Goal: Task Accomplishment & Management: Manage account settings

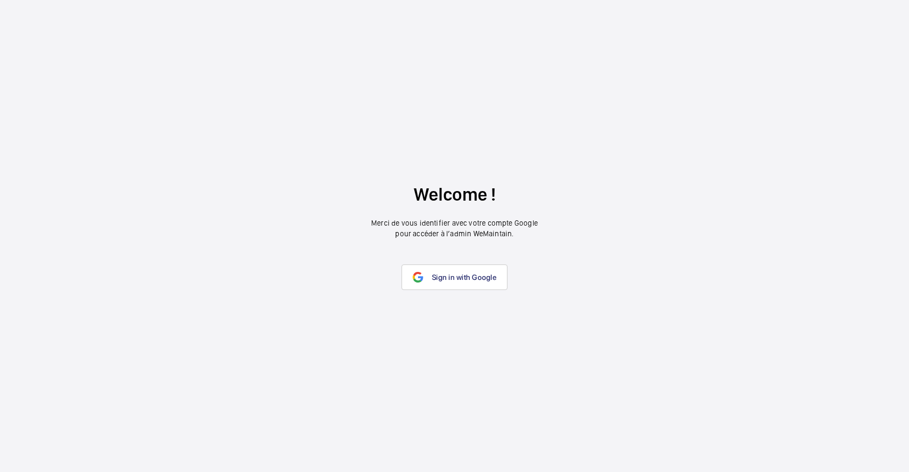
click at [461, 268] on link "Sign in with Google" at bounding box center [455, 278] width 106 height 26
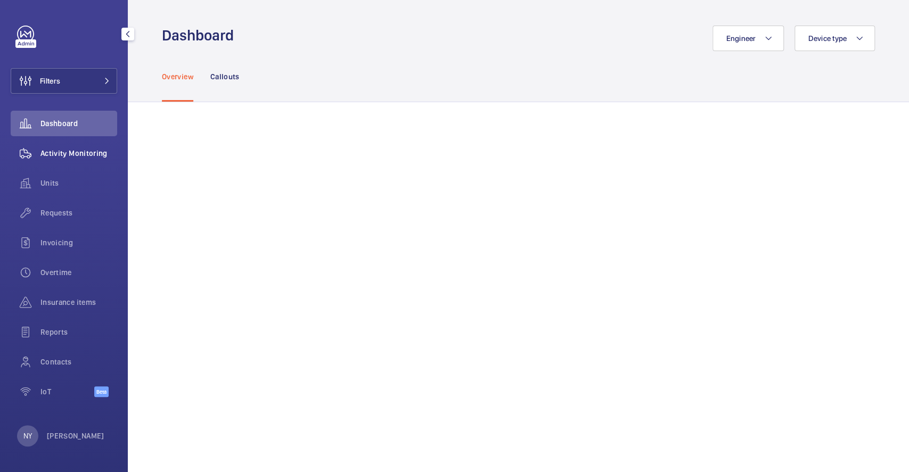
click at [62, 144] on div "Activity Monitoring" at bounding box center [64, 154] width 107 height 26
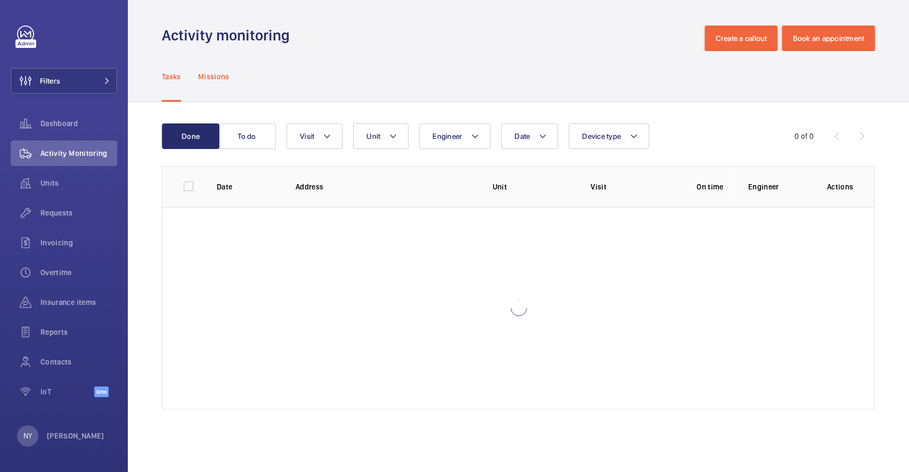
click at [222, 77] on p "Missions" at bounding box center [213, 76] width 31 height 11
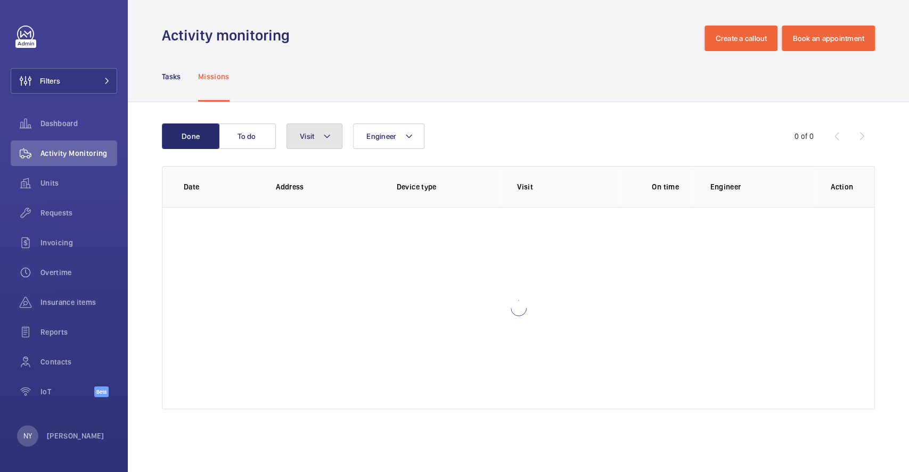
click at [324, 138] on mat-icon at bounding box center [327, 136] width 9 height 13
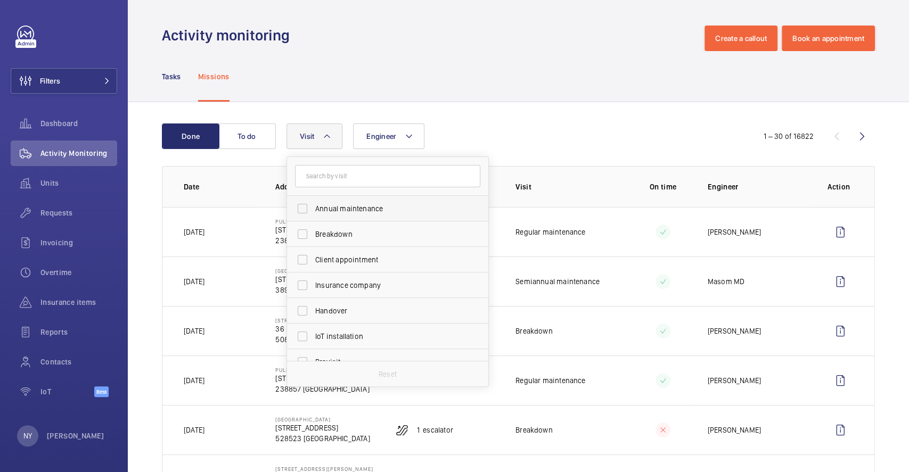
click at [332, 207] on span "Annual maintenance" at bounding box center [388, 208] width 146 height 11
click at [313, 207] on input "Annual maintenance" at bounding box center [302, 208] width 21 height 21
checkbox input "true"
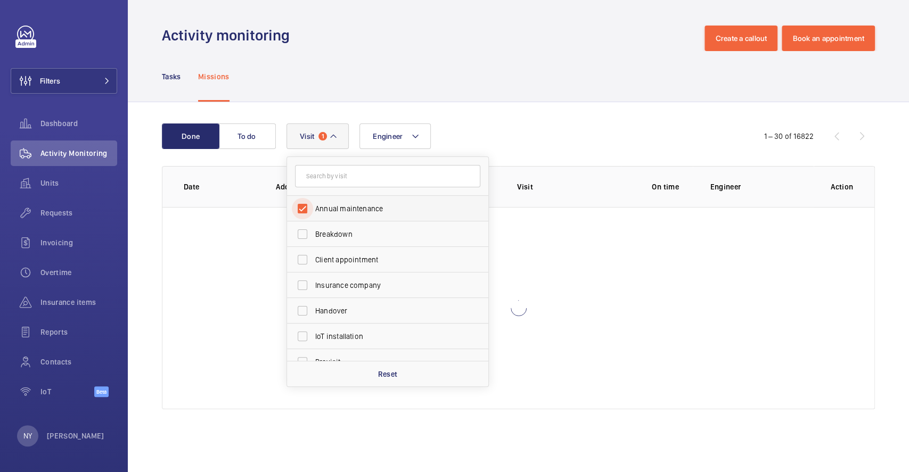
scroll to position [167, 0]
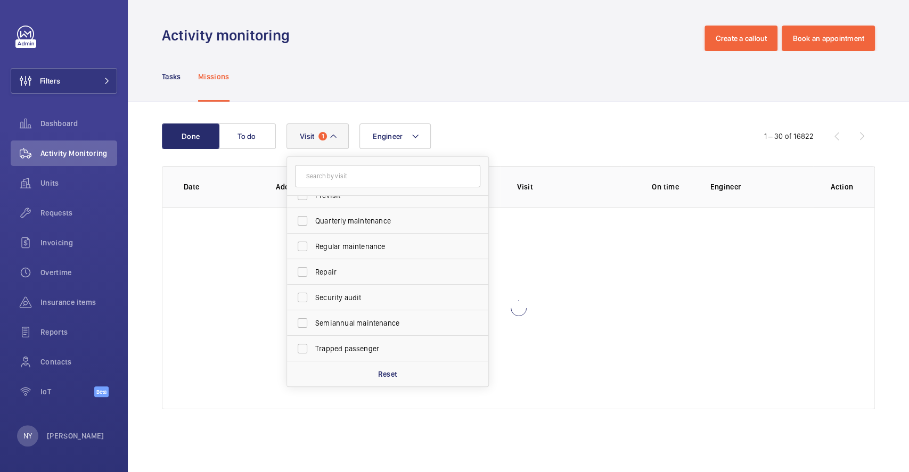
click at [341, 220] on span "Quarterly maintenance" at bounding box center [388, 221] width 146 height 11
click at [313, 220] on input "Quarterly maintenance" at bounding box center [302, 220] width 21 height 21
checkbox input "true"
click at [338, 254] on label "Regular maintenance" at bounding box center [379, 247] width 185 height 26
click at [313, 254] on input "Regular maintenance" at bounding box center [302, 246] width 21 height 21
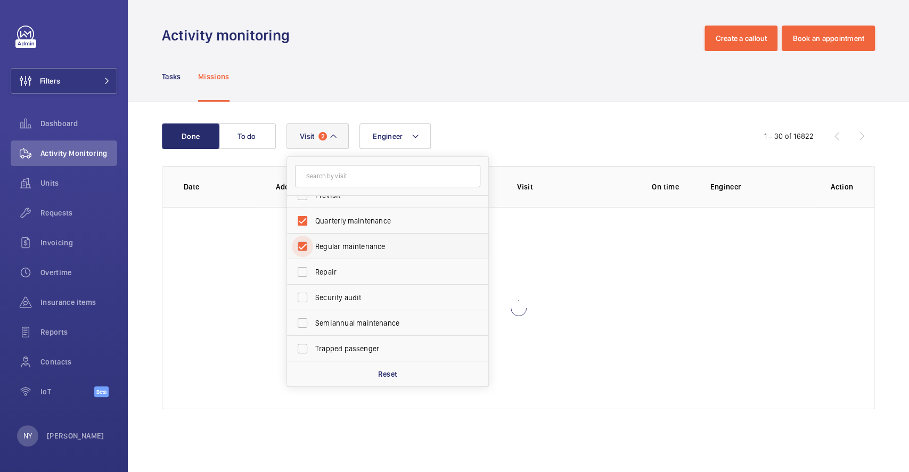
checkbox input "true"
click at [335, 326] on span "Semiannual maintenance" at bounding box center [388, 323] width 146 height 11
click at [313, 326] on input "Semiannual maintenance" at bounding box center [302, 323] width 21 height 21
checkbox input "true"
click at [30, 80] on wm-front-icon-button at bounding box center [25, 81] width 29 height 26
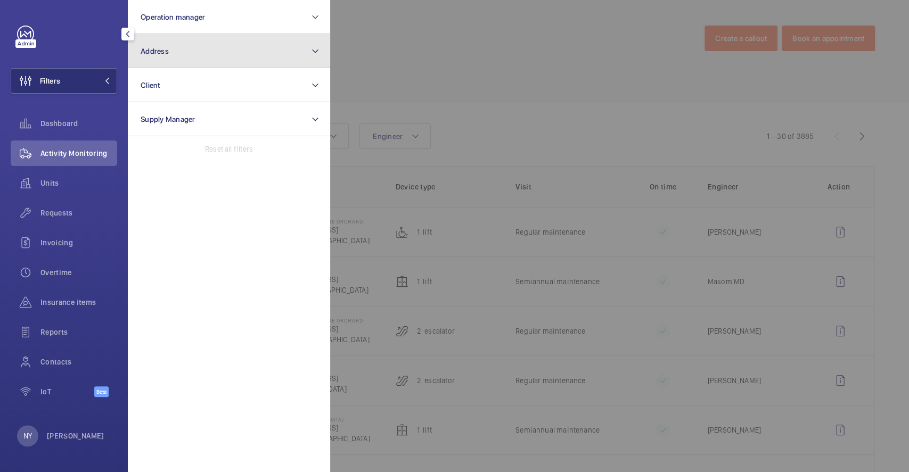
click at [166, 54] on span "Address" at bounding box center [155, 51] width 28 height 9
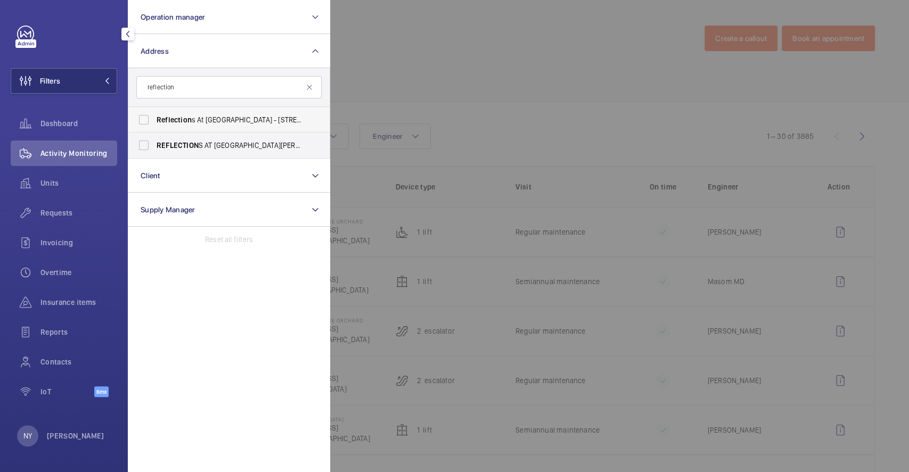
type input "reflection"
click at [182, 120] on span "Reflection" at bounding box center [174, 120] width 35 height 9
click at [154, 120] on input "Reflection s At [GEOGRAPHIC_DATA] - [STREET_ADDRESS]" at bounding box center [143, 119] width 21 height 21
checkbox input "true"
click at [183, 135] on label "REFLECTION S AT [GEOGRAPHIC_DATA][PERSON_NAME] (RBC) - Reflection s at [GEOGRAP…" at bounding box center [220, 146] width 185 height 26
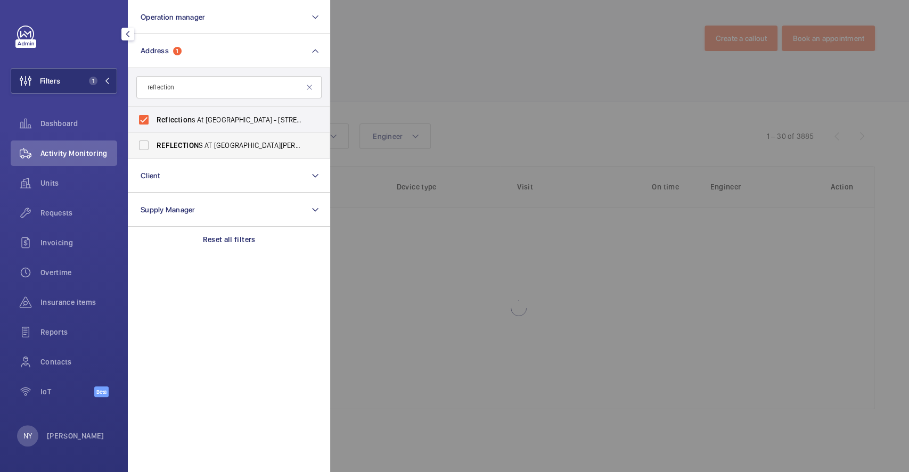
click at [154, 135] on input "REFLECTION S AT [GEOGRAPHIC_DATA][PERSON_NAME] (RBC) - Reflection s at [GEOGRAP…" at bounding box center [143, 145] width 21 height 21
checkbox input "true"
click at [187, 124] on span "Reflection" at bounding box center [174, 120] width 35 height 9
click at [154, 124] on input "Reflection s At [GEOGRAPHIC_DATA] - [STREET_ADDRESS]" at bounding box center [143, 119] width 21 height 21
checkbox input "false"
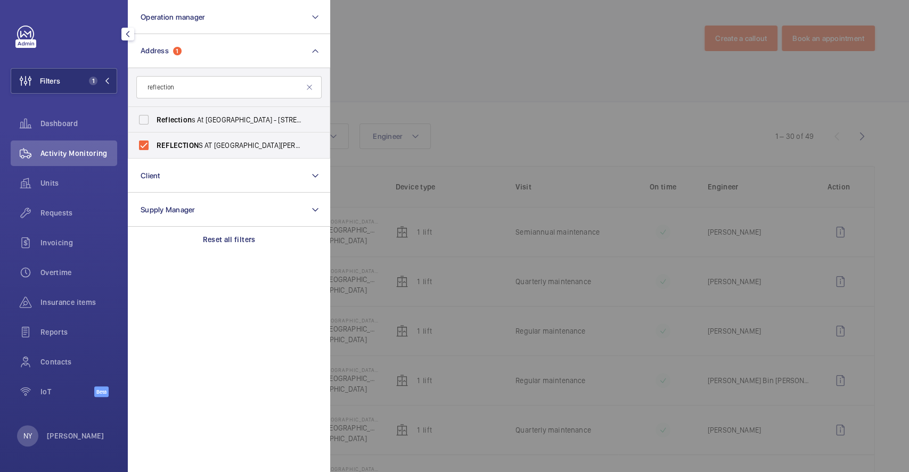
click at [436, 69] on div at bounding box center [784, 236] width 909 height 472
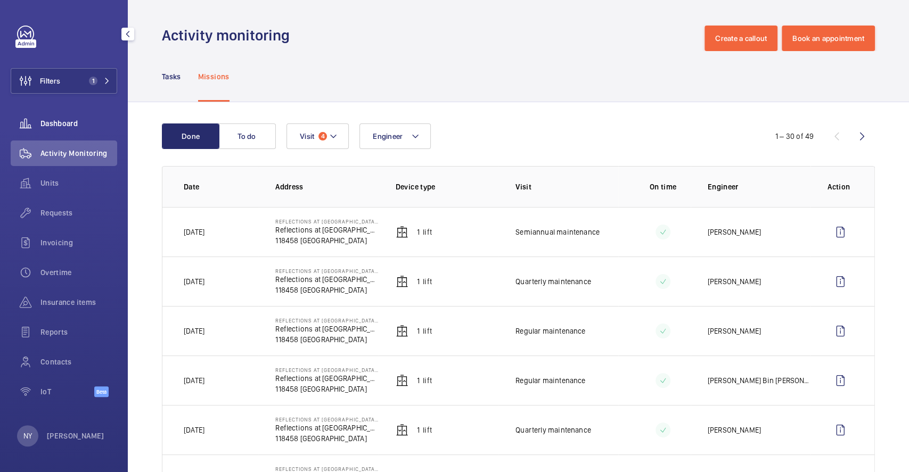
click at [47, 128] on span "Dashboard" at bounding box center [78, 123] width 77 height 11
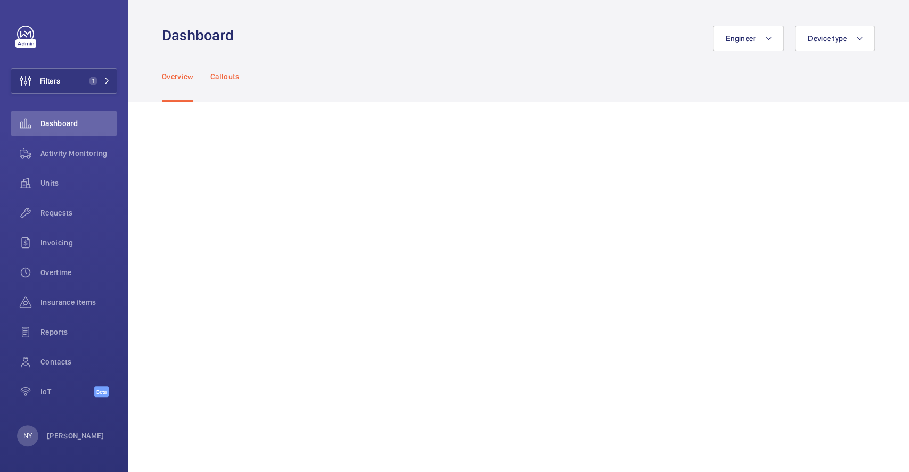
click at [217, 71] on p "Callouts" at bounding box center [224, 76] width 29 height 11
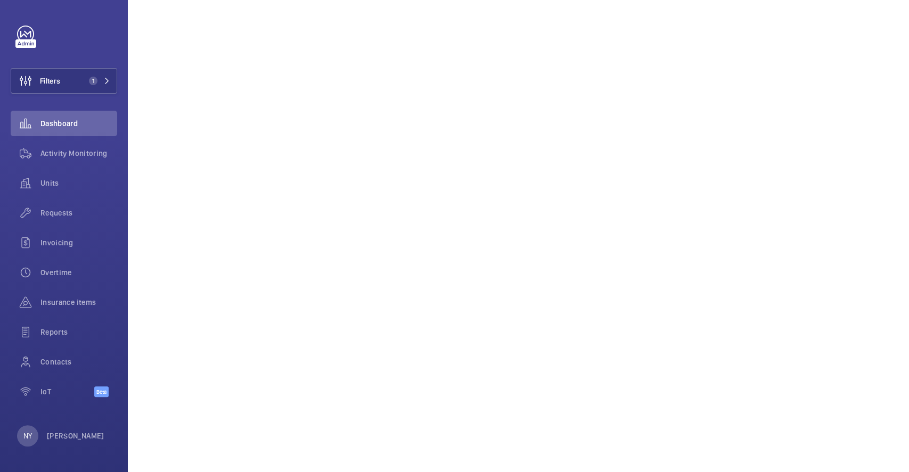
scroll to position [639, 0]
click at [44, 431] on div "NY [PERSON_NAME]" at bounding box center [60, 436] width 87 height 21
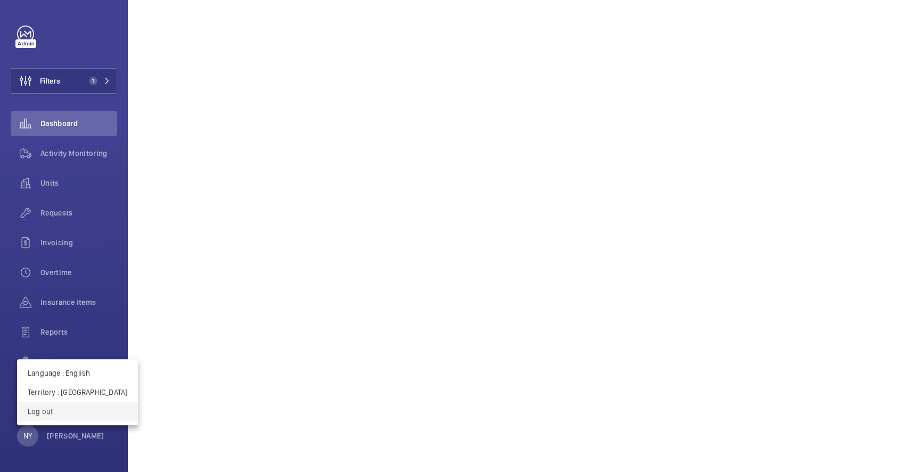
click at [64, 419] on button "Log out" at bounding box center [77, 411] width 121 height 19
